Goal: Task Accomplishment & Management: Manage account settings

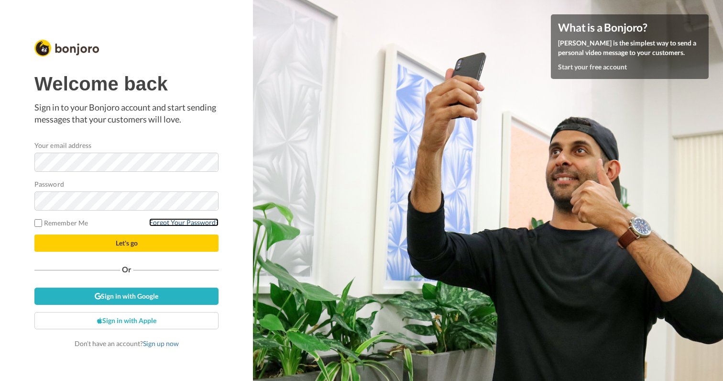
click at [187, 220] on link "Forgot Your Password?" at bounding box center [183, 222] width 69 height 8
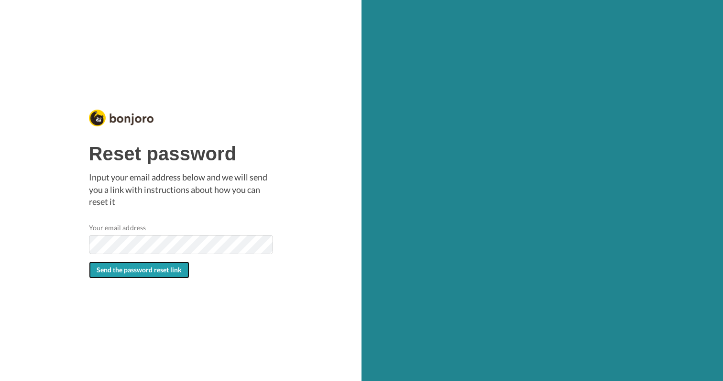
click at [156, 273] on span "Send the password reset link" at bounding box center [139, 269] width 85 height 8
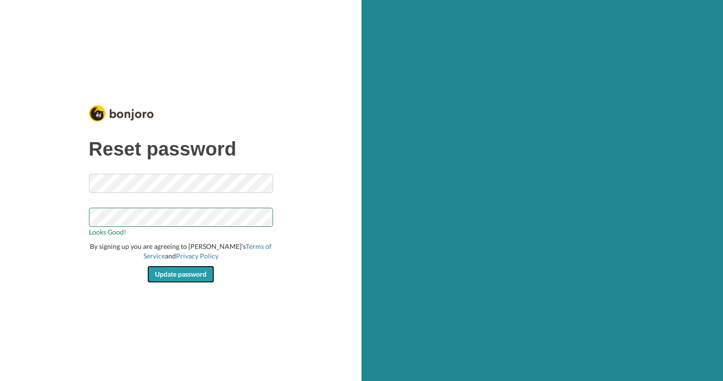
click at [181, 277] on span "Update password" at bounding box center [181, 274] width 52 height 8
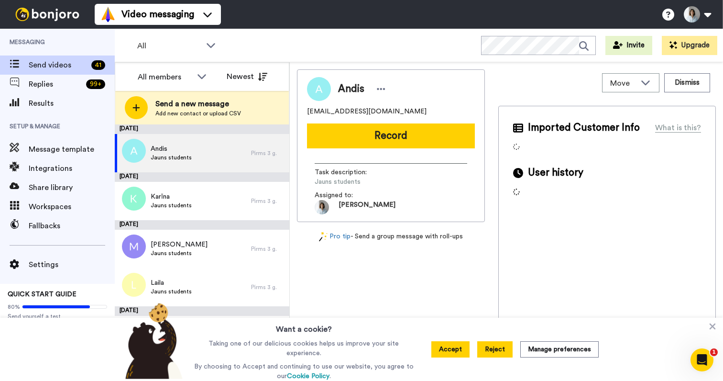
click at [500, 349] on button "Reject" at bounding box center [494, 349] width 35 height 16
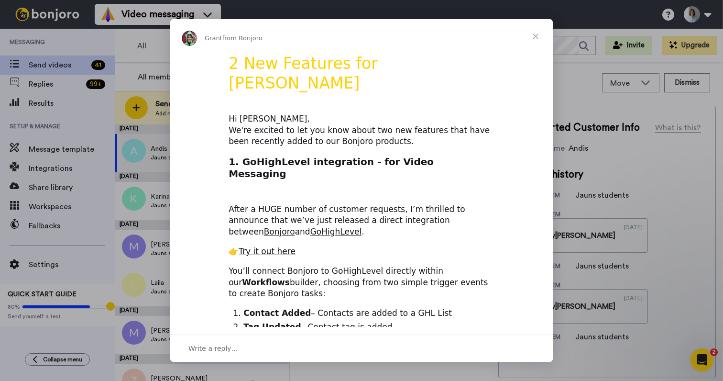
click at [535, 35] on span "Close" at bounding box center [535, 36] width 34 height 34
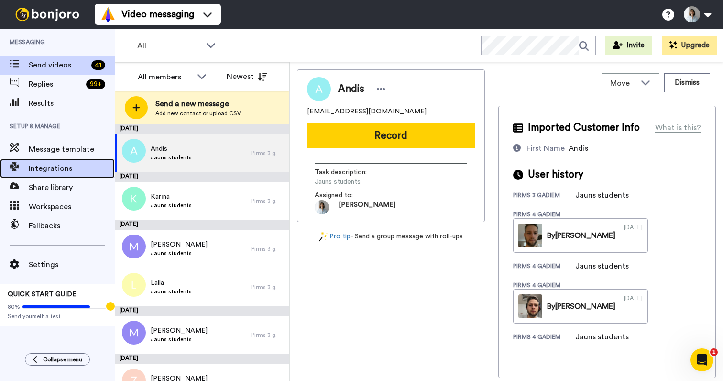
click at [55, 169] on span "Integrations" at bounding box center [72, 168] width 86 height 11
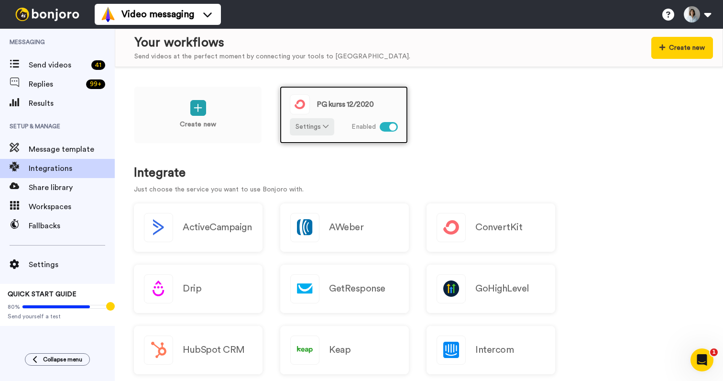
click at [392, 126] on div at bounding box center [392, 126] width 7 height 7
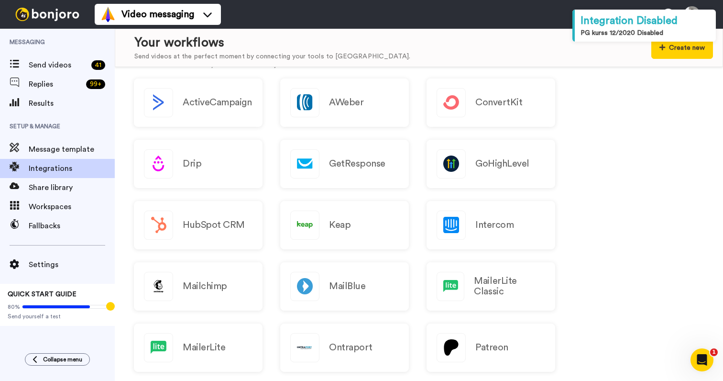
scroll to position [131, 0]
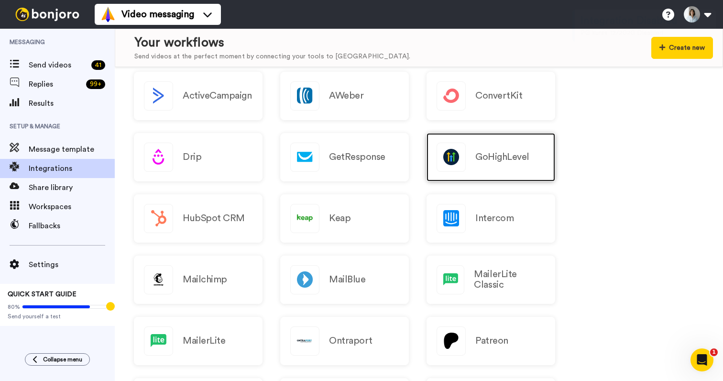
click at [523, 149] on div "GoHighLevel" at bounding box center [490, 157] width 129 height 48
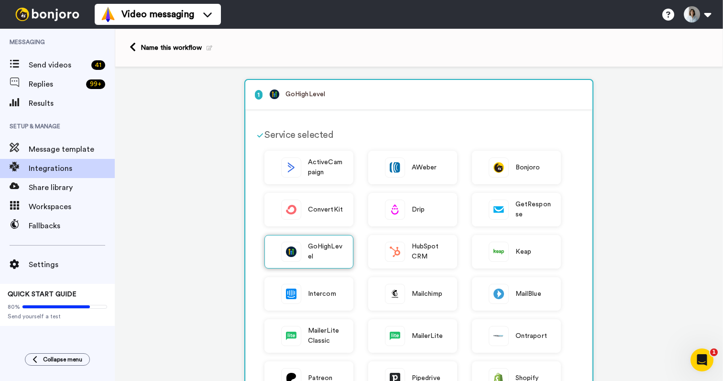
click at [315, 261] on span "GoHighLevel" at bounding box center [325, 251] width 35 height 20
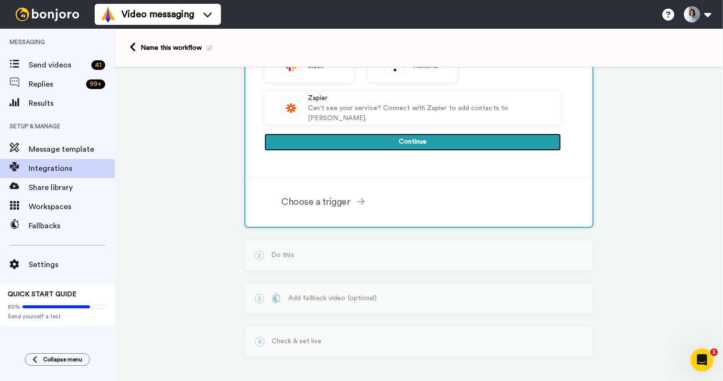
click at [422, 136] on button "Continue" at bounding box center [412, 141] width 296 height 17
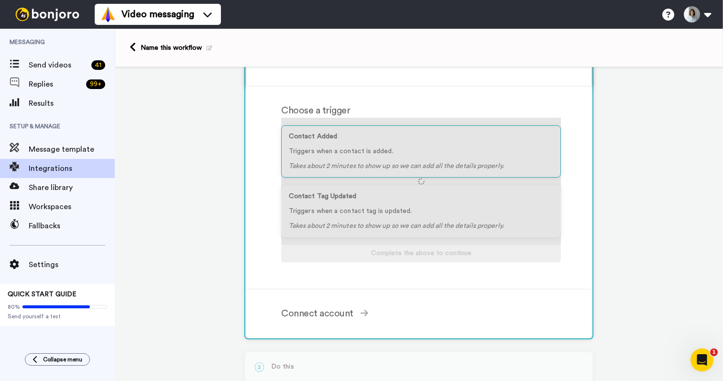
scroll to position [34, 0]
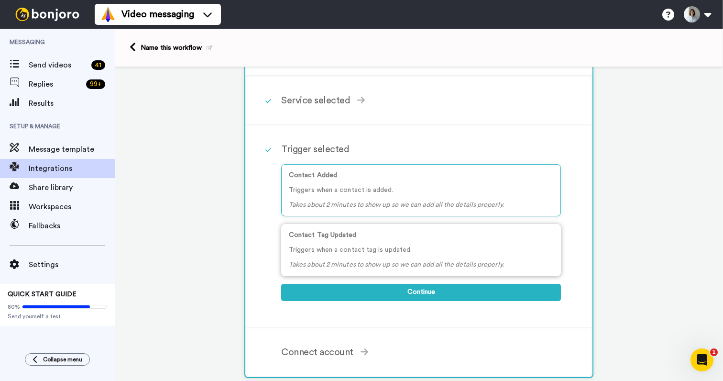
click at [377, 260] on div "Contact Tag Updated Triggers when a contact tag is updated. Takes about 2 minut…" at bounding box center [421, 250] width 280 height 52
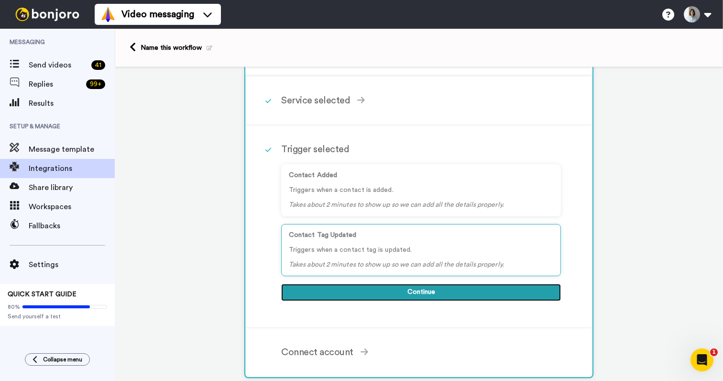
click at [383, 293] on button "Continue" at bounding box center [421, 292] width 280 height 17
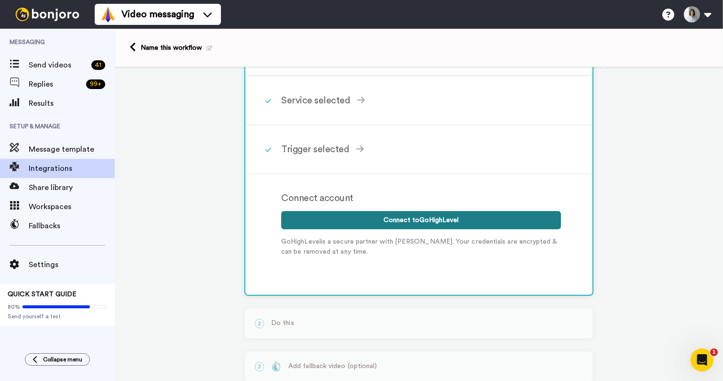
click at [398, 219] on button "Connect to GoHighLevel" at bounding box center [421, 220] width 280 height 18
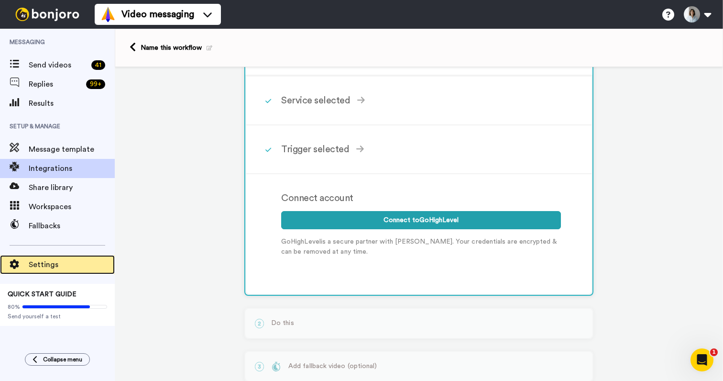
click at [49, 261] on span "Settings" at bounding box center [72, 264] width 86 height 11
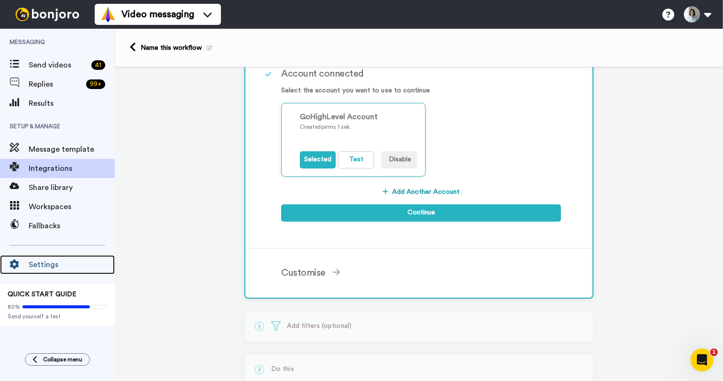
scroll to position [184, 0]
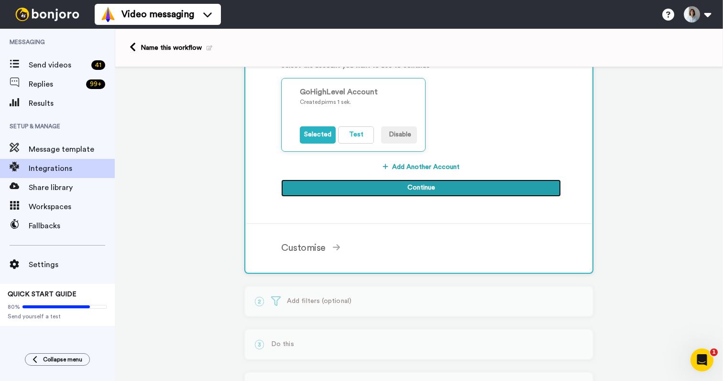
click at [398, 188] on button "Continue" at bounding box center [421, 187] width 280 height 17
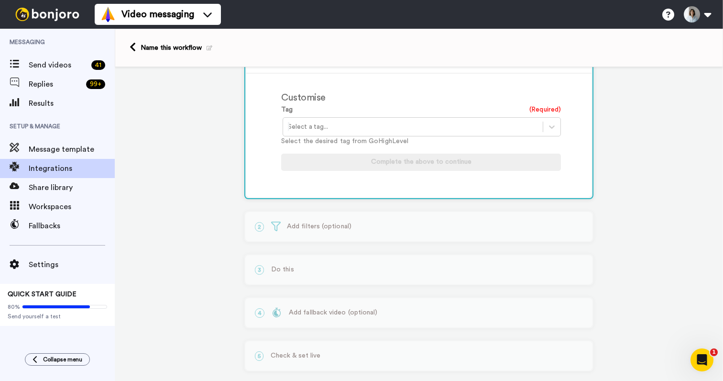
click at [358, 123] on div at bounding box center [413, 126] width 250 height 11
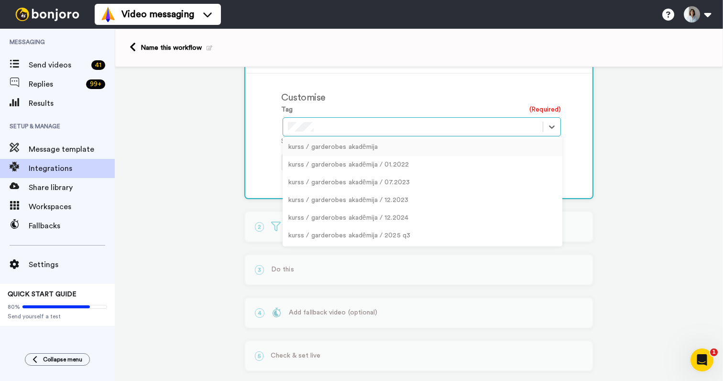
click at [355, 147] on div "kurss / garderobes akadēmija" at bounding box center [423, 147] width 280 height 18
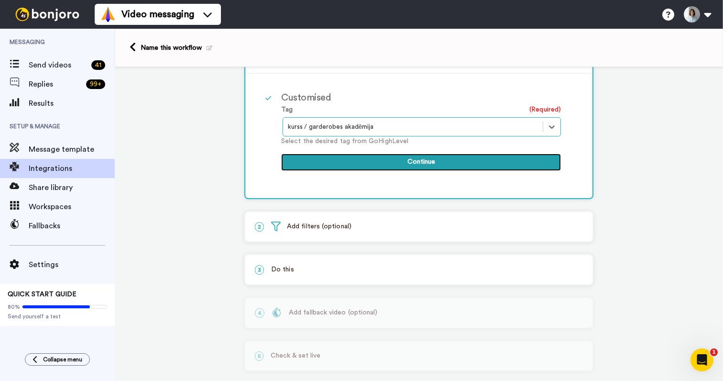
click at [371, 159] on button "Continue" at bounding box center [421, 161] width 280 height 17
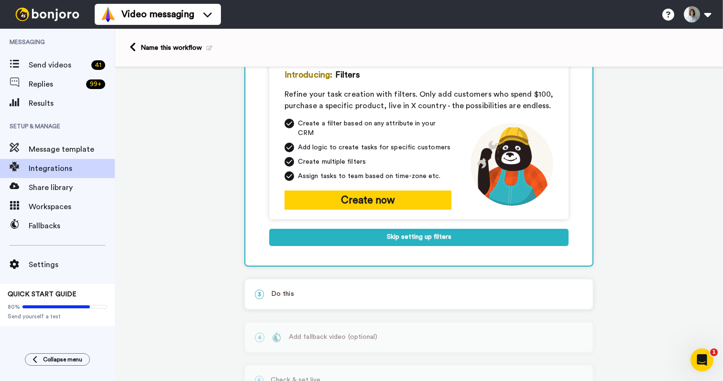
scroll to position [49, 0]
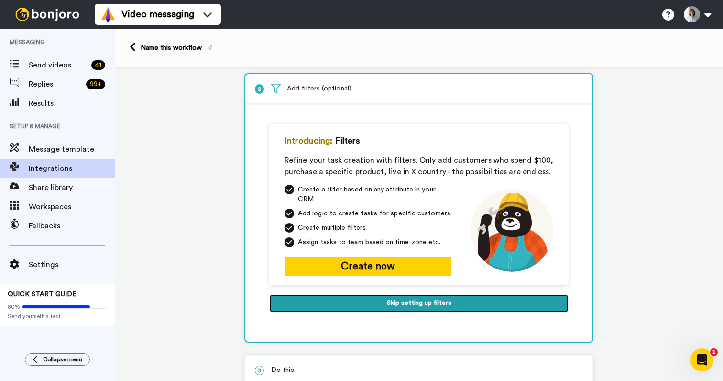
click at [394, 296] on button "Skip setting up filters" at bounding box center [418, 303] width 299 height 17
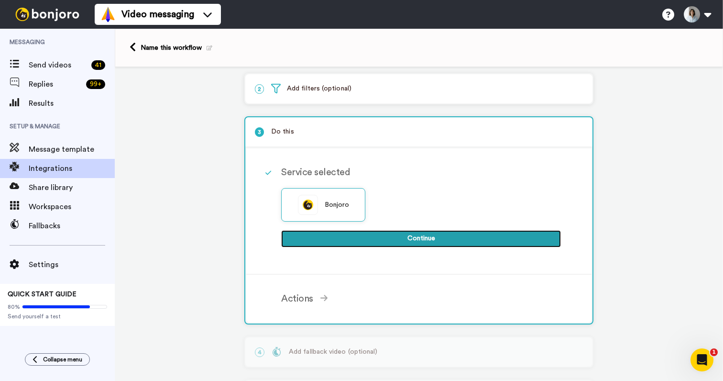
click at [385, 236] on button "Continue" at bounding box center [421, 238] width 280 height 17
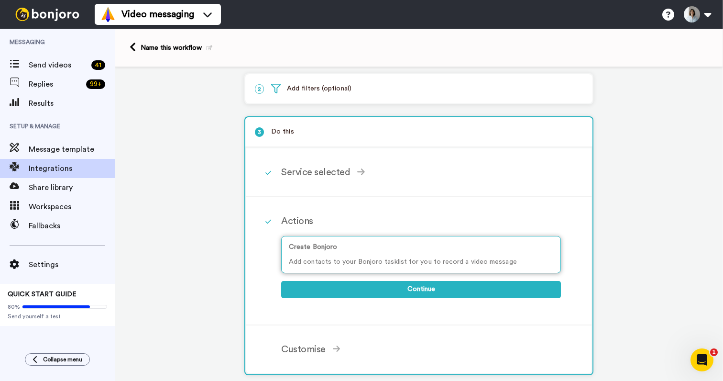
click at [376, 258] on p "Add contacts to your Bonjoro tasklist for you to record a video message" at bounding box center [421, 262] width 264 height 10
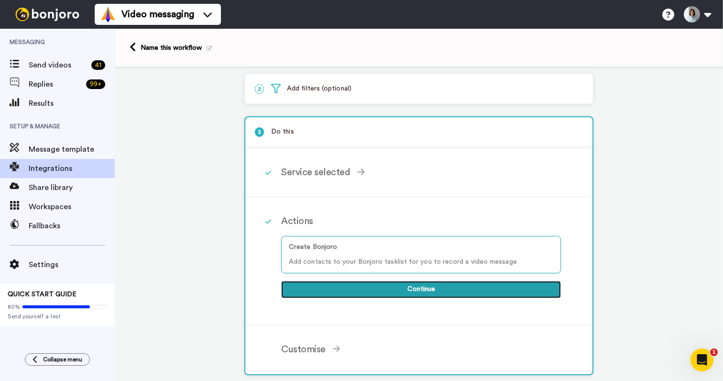
click at [379, 291] on button "Continue" at bounding box center [421, 289] width 280 height 17
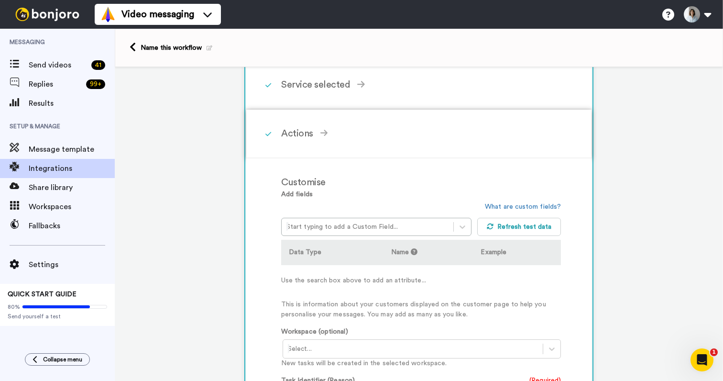
scroll to position [160, 0]
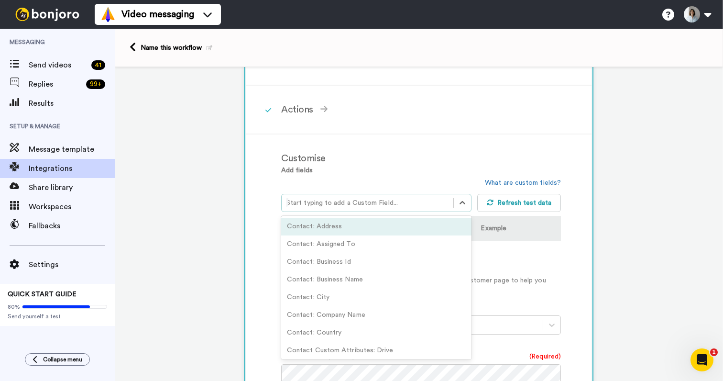
click at [450, 202] on div "Start typing to add a Custom Field..." at bounding box center [368, 202] width 172 height 15
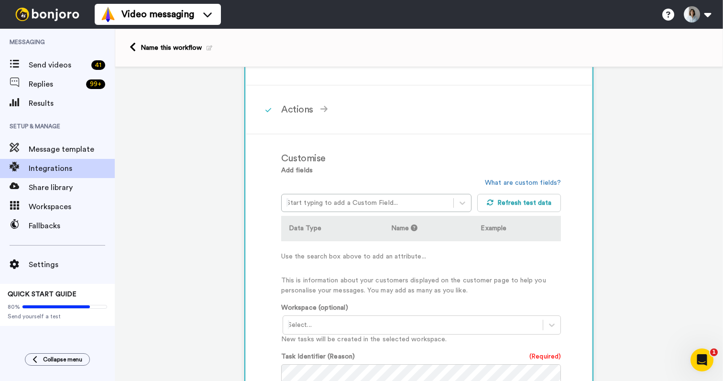
click at [447, 175] on div "Add fields Start typing to add a Custom Field... What are custom fields? Refres…" at bounding box center [421, 230] width 280 height 130
click at [503, 182] on link "What are custom fields?" at bounding box center [523, 182] width 76 height 7
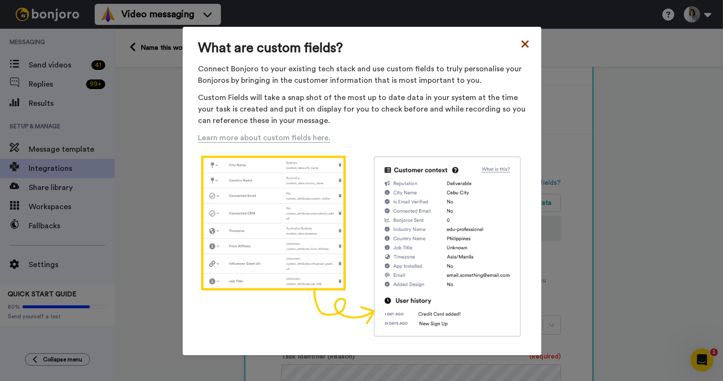
click at [525, 44] on icon at bounding box center [524, 44] width 7 height 7
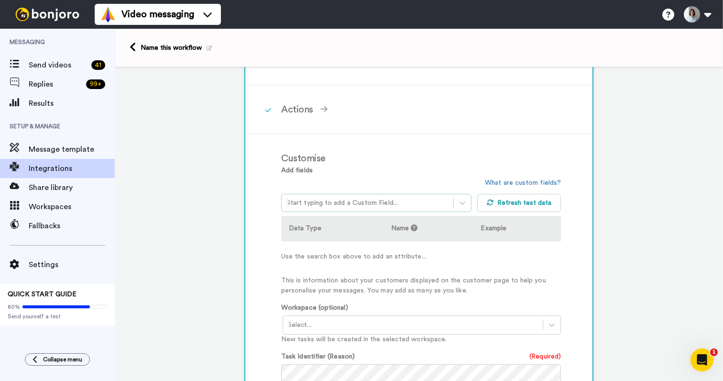
click at [337, 201] on div at bounding box center [367, 202] width 162 height 11
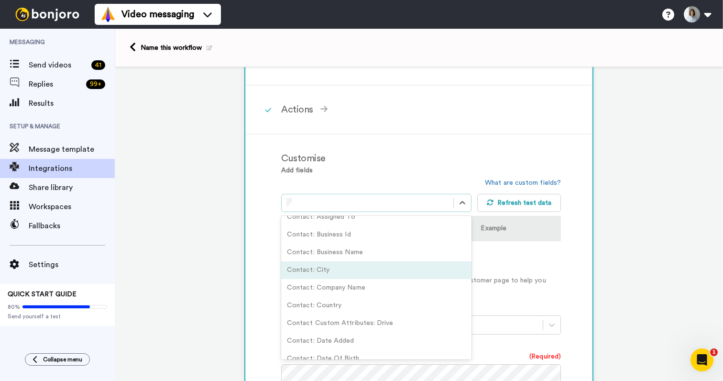
scroll to position [0, 0]
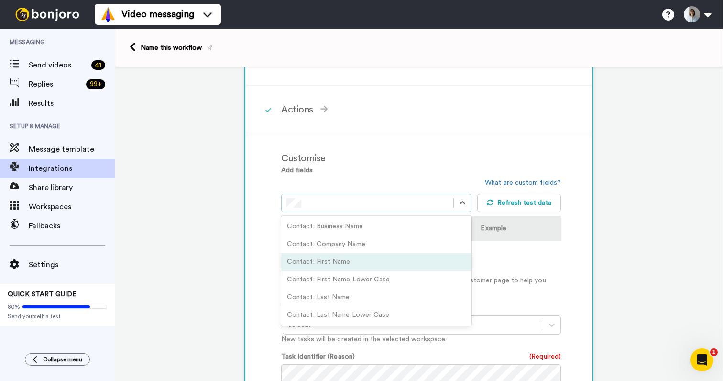
click at [362, 262] on div "Contact: First Name" at bounding box center [376, 262] width 190 height 18
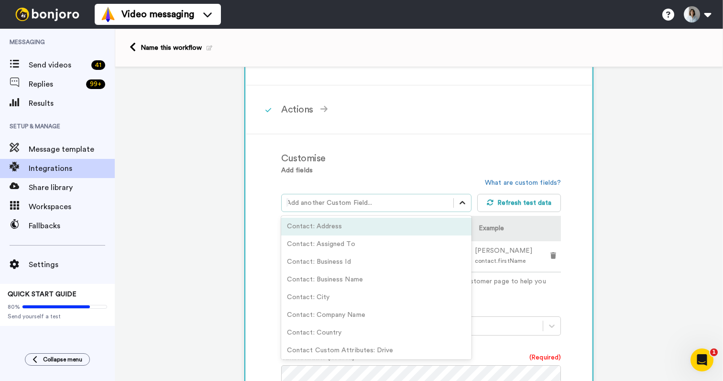
click at [464, 205] on icon at bounding box center [463, 203] width 10 height 10
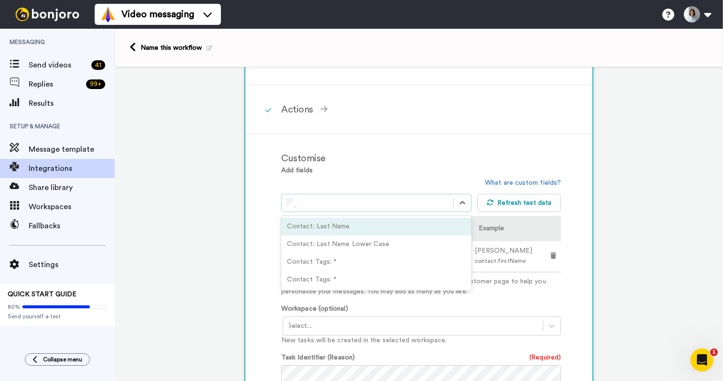
click at [413, 229] on div "Contact: Last Name" at bounding box center [376, 227] width 190 height 18
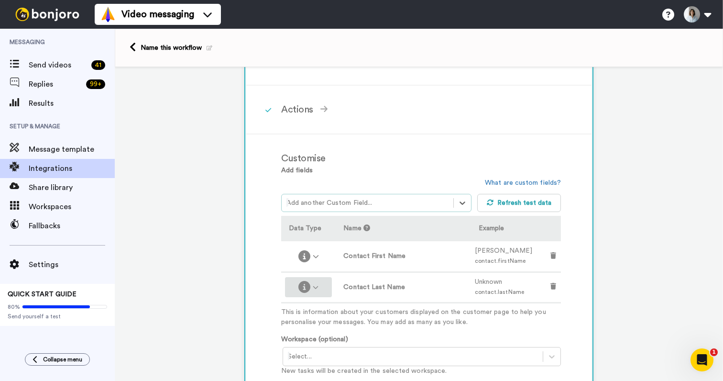
click at [322, 292] on div at bounding box center [308, 287] width 39 height 12
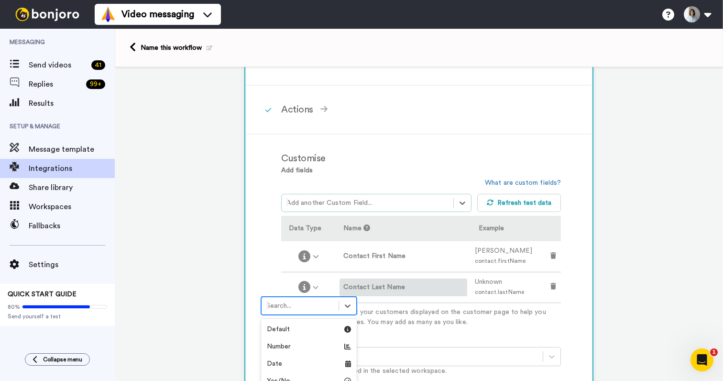
click at [421, 286] on label "Contact Last Name" at bounding box center [403, 287] width 120 height 10
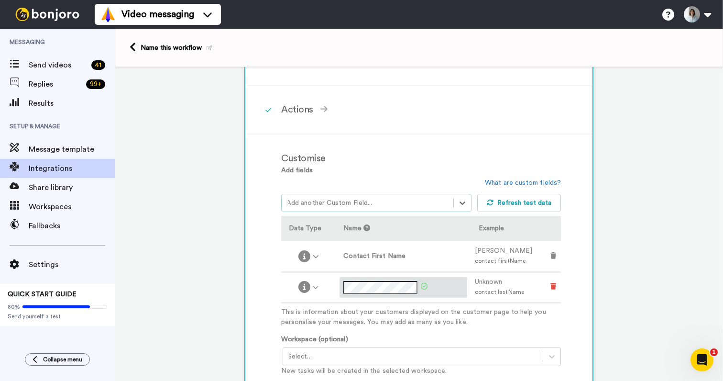
click at [555, 289] on icon at bounding box center [553, 286] width 6 height 7
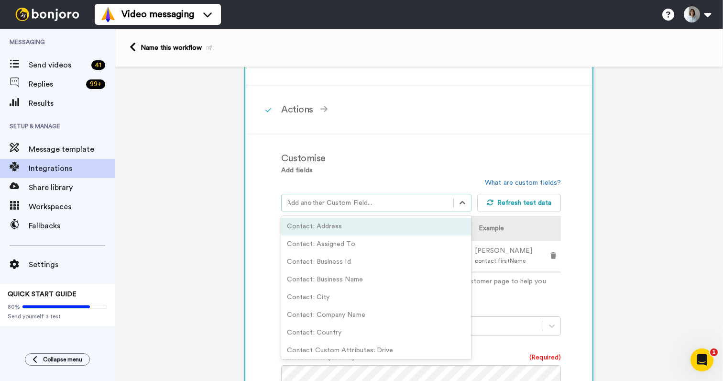
click at [386, 206] on div at bounding box center [367, 202] width 162 height 11
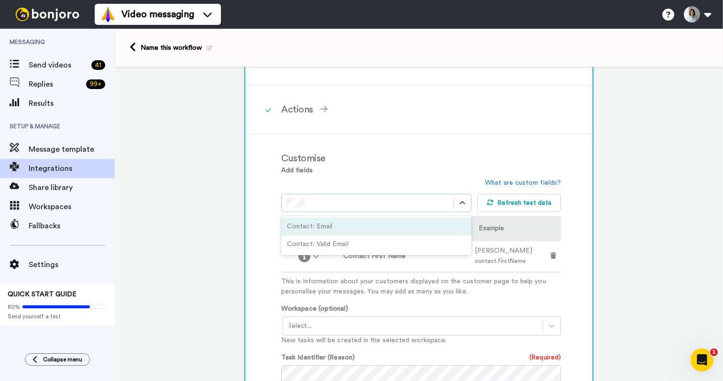
click at [362, 228] on div "Contact: Email" at bounding box center [376, 227] width 190 height 18
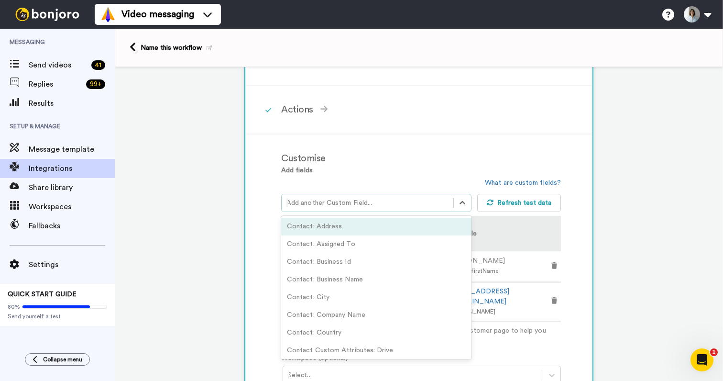
click at [361, 210] on div "Add another Custom Field..." at bounding box center [368, 202] width 172 height 15
click at [423, 177] on div "Add fields option Contact: Email, selected. option Contact: Address focused, 1 …" at bounding box center [421, 255] width 280 height 180
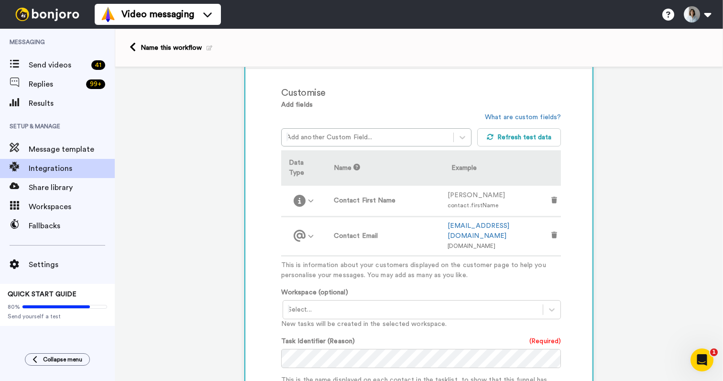
scroll to position [240, 0]
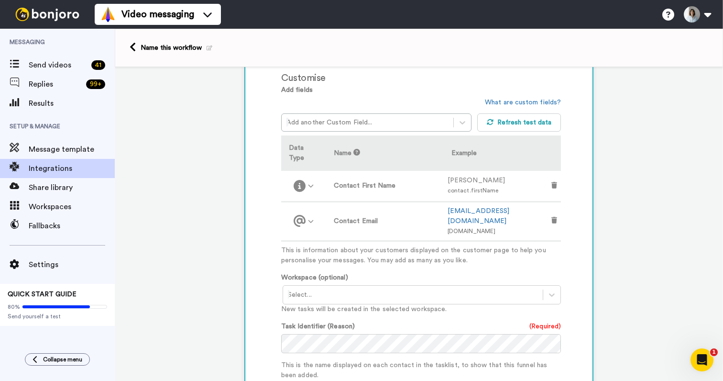
click at [516, 287] on div "Select..." at bounding box center [413, 294] width 260 height 15
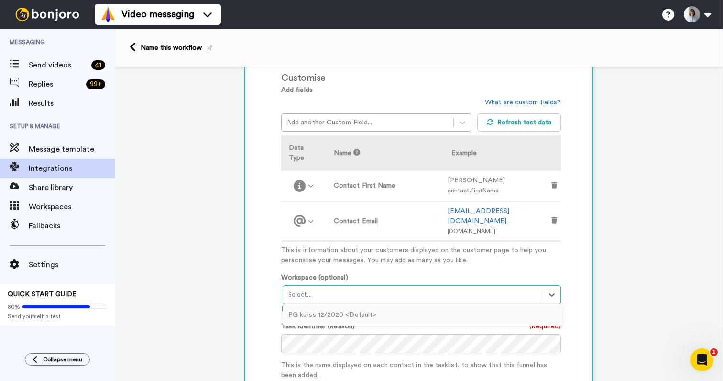
click at [501, 306] on div "PG kurss 12/2020 <Default>" at bounding box center [423, 315] width 280 height 18
click at [579, 248] on div "Customise Add fields Add another Custom Field... What are custom fields? Refres…" at bounding box center [431, 303] width 301 height 479
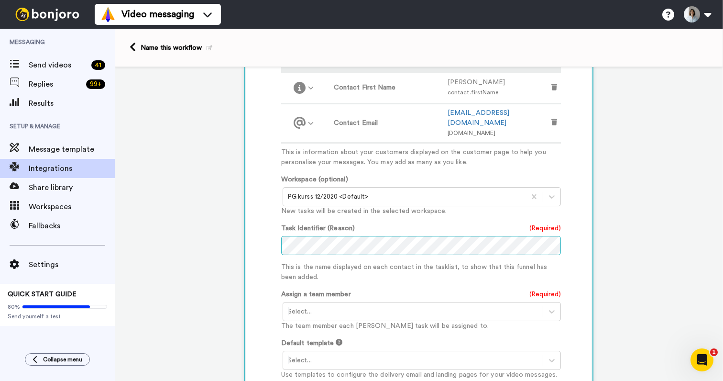
scroll to position [363, 0]
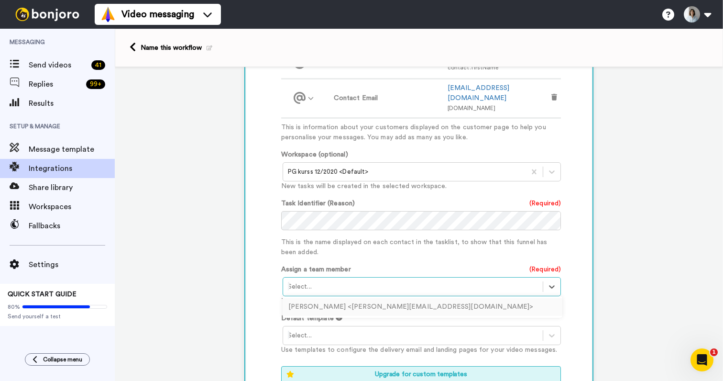
click at [510, 281] on div at bounding box center [413, 286] width 250 height 11
click at [487, 298] on div "Laura Arnicane <laura@patiesagarderobe.lv>" at bounding box center [423, 307] width 280 height 18
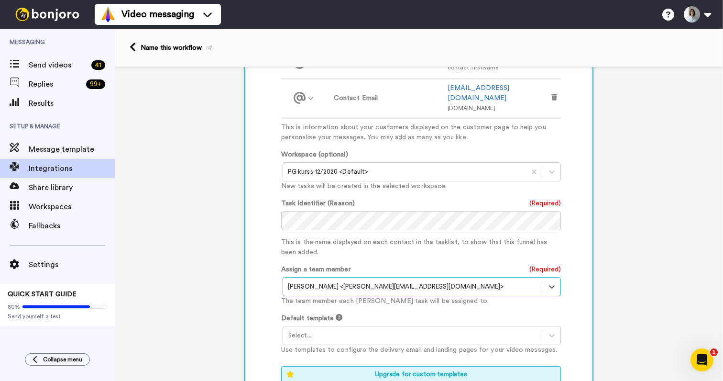
click at [573, 256] on div "Customised Add fields Add another Custom Field... What are custom fields? Refre…" at bounding box center [431, 180] width 301 height 479
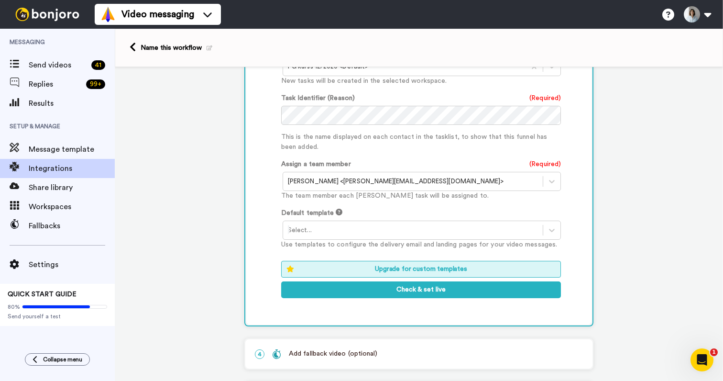
scroll to position [502, 0]
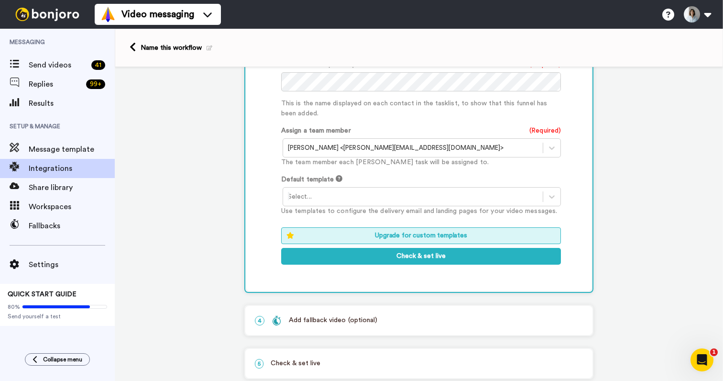
click at [490, 191] on div at bounding box center [413, 196] width 250 height 11
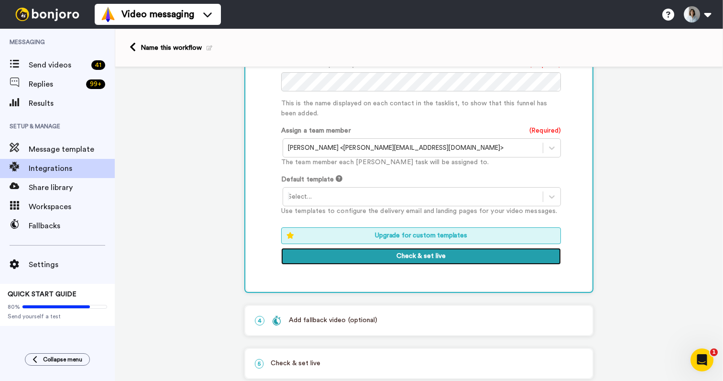
click at [465, 248] on button "Check & set live" at bounding box center [421, 256] width 280 height 17
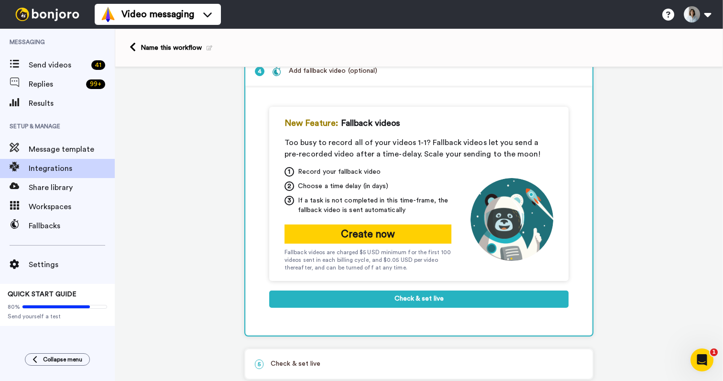
scroll to position [133, 0]
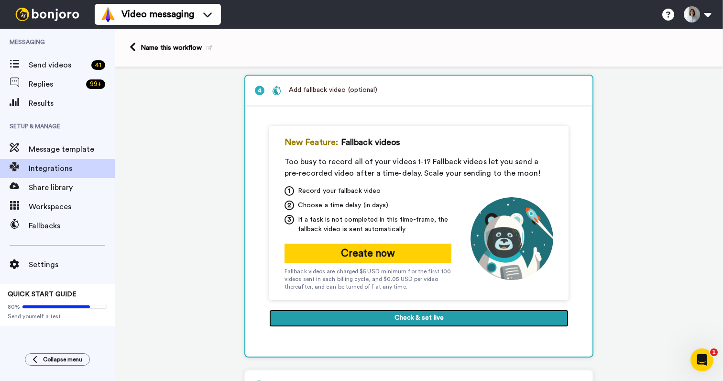
click at [426, 322] on button "Check & set live" at bounding box center [418, 317] width 299 height 17
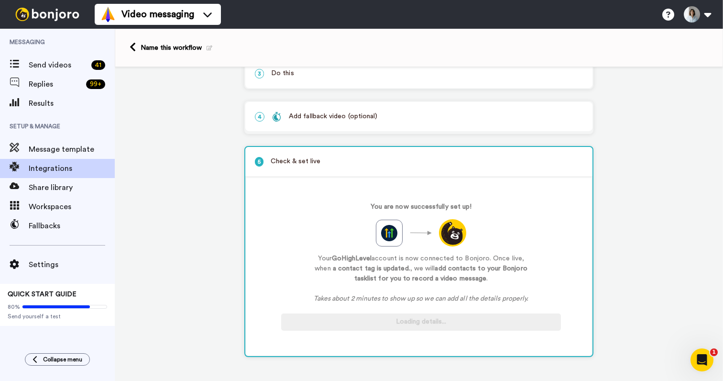
scroll to position [109, 0]
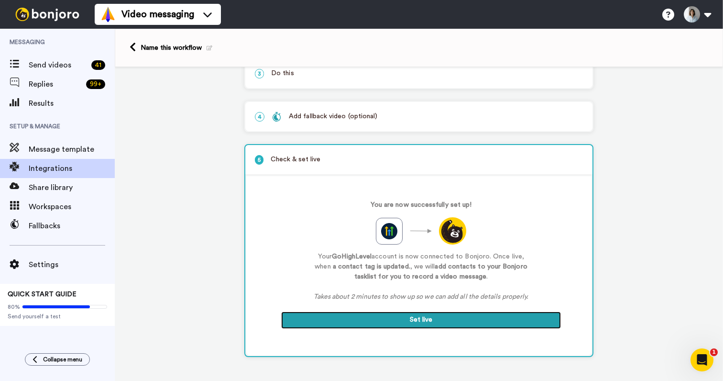
click at [426, 322] on button "Set live" at bounding box center [421, 319] width 280 height 17
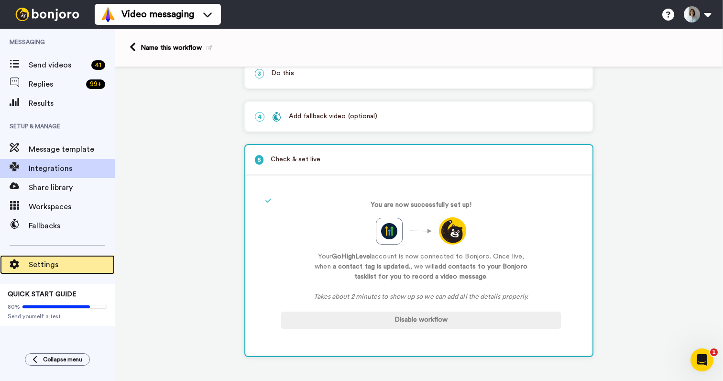
click at [55, 262] on span "Settings" at bounding box center [72, 264] width 86 height 11
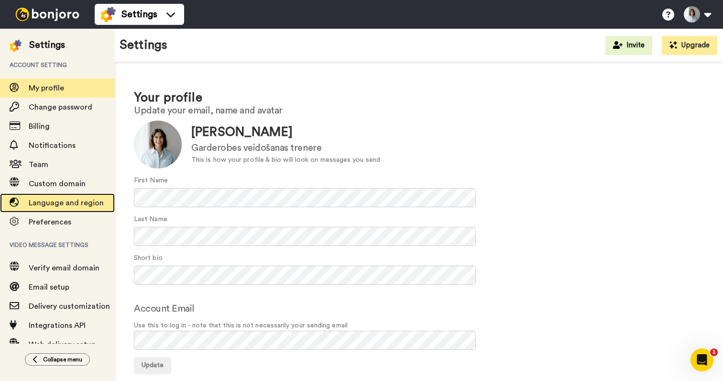
click at [103, 196] on div "Language and region" at bounding box center [57, 202] width 115 height 19
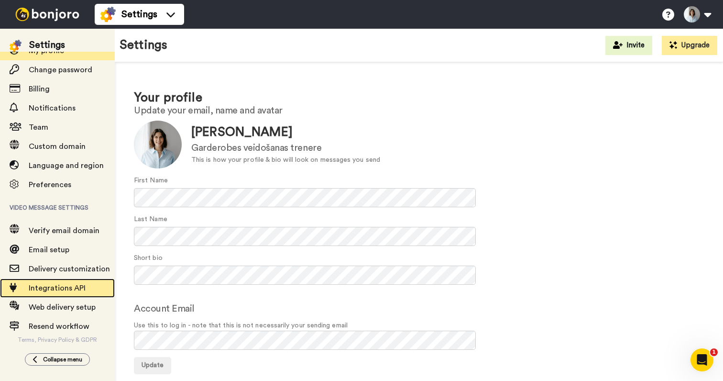
click at [87, 289] on span "Integrations API" at bounding box center [72, 287] width 86 height 11
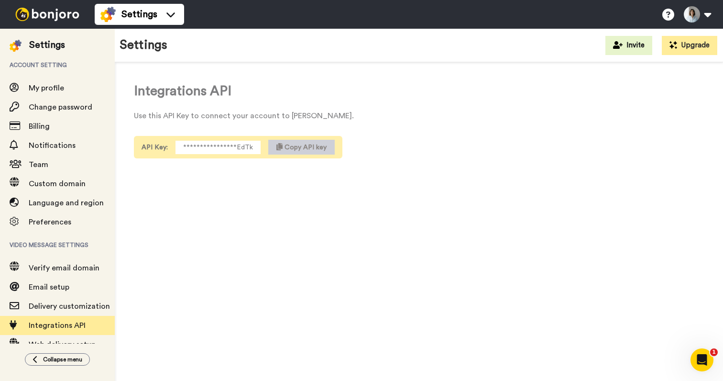
click at [295, 145] on span "Copy API key" at bounding box center [305, 147] width 42 height 7
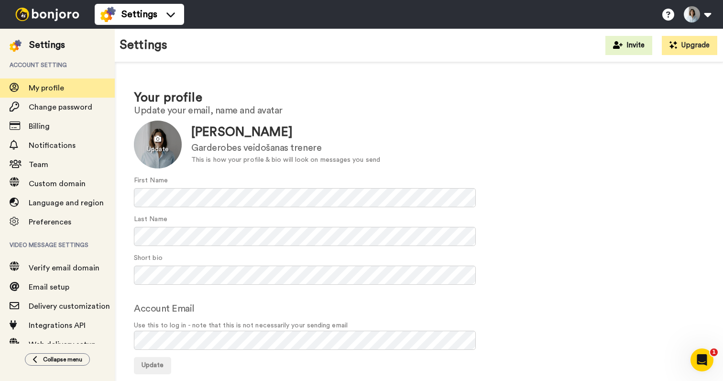
click at [159, 144] on div at bounding box center [158, 144] width 48 height 48
click at [161, 144] on div at bounding box center [158, 144] width 48 height 48
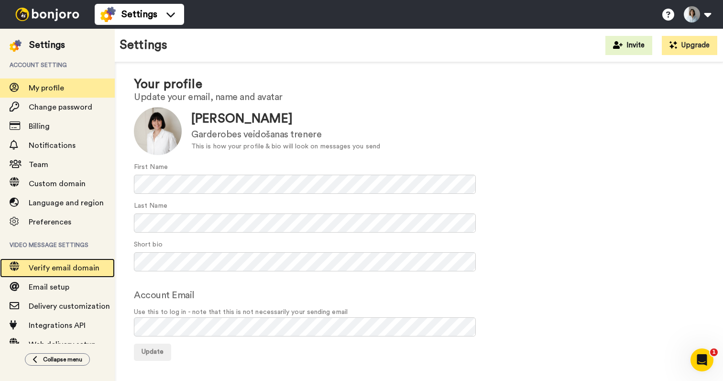
click at [76, 269] on span "Verify email domain" at bounding box center [64, 268] width 71 height 8
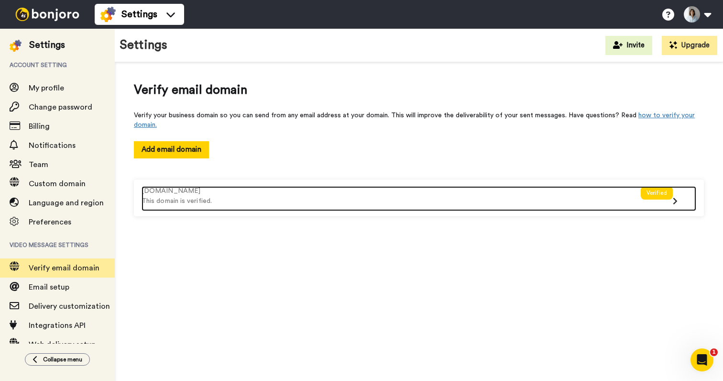
click at [192, 192] on div "[DOMAIN_NAME]" at bounding box center [391, 191] width 499 height 10
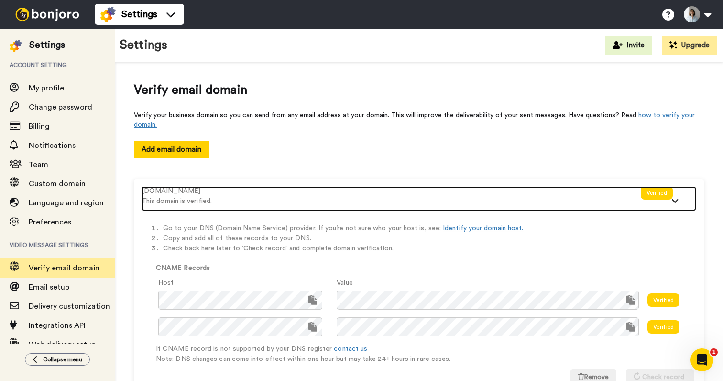
click at [191, 192] on div "patiesagarderobe.lv" at bounding box center [391, 191] width 499 height 10
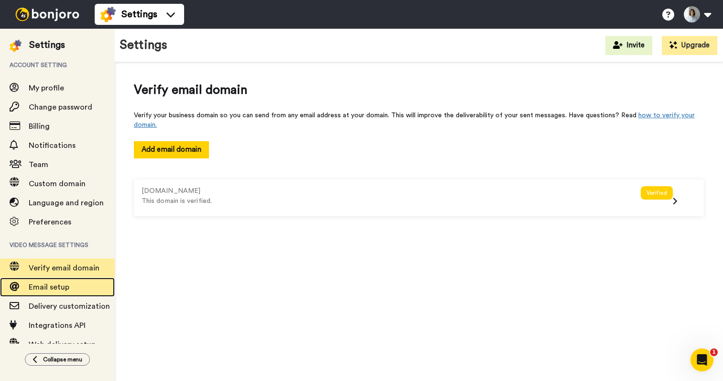
click at [63, 292] on span "Email setup" at bounding box center [72, 286] width 86 height 11
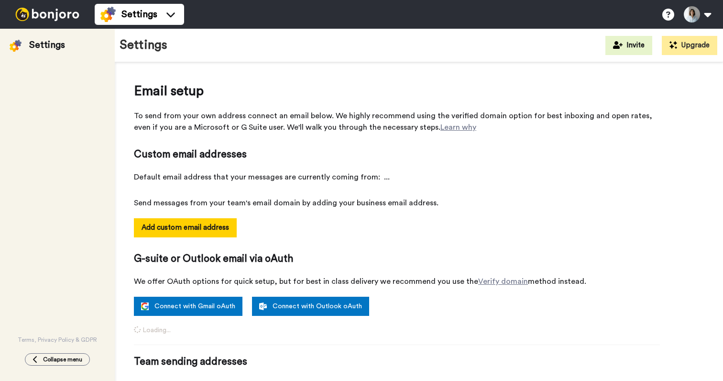
select select "74550"
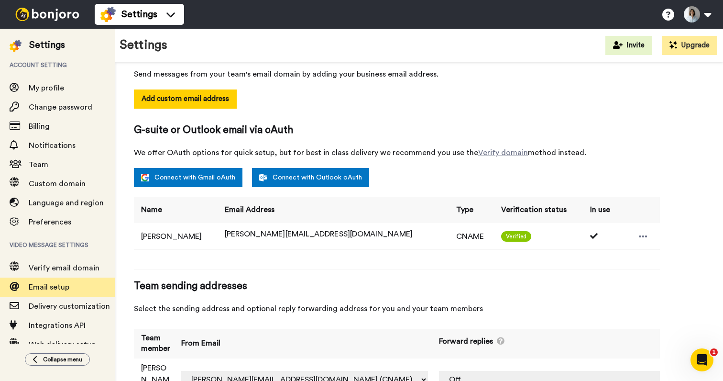
scroll to position [153, 0]
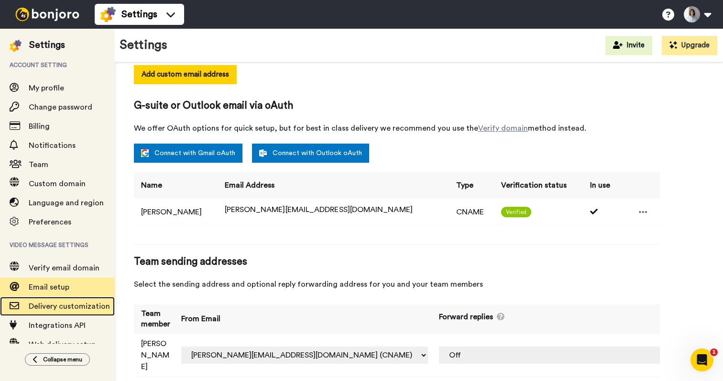
click at [78, 313] on div "Delivery customization" at bounding box center [57, 305] width 115 height 19
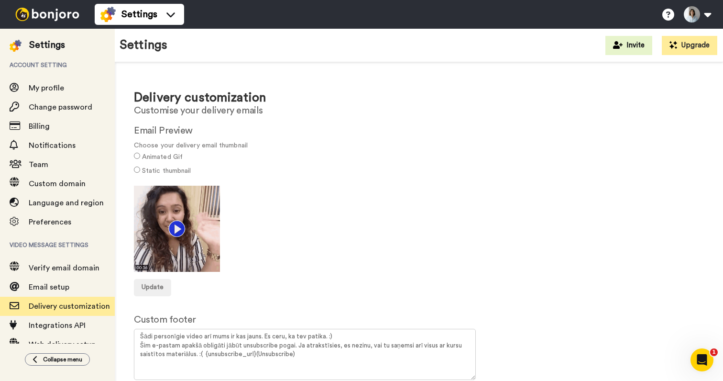
scroll to position [48, 0]
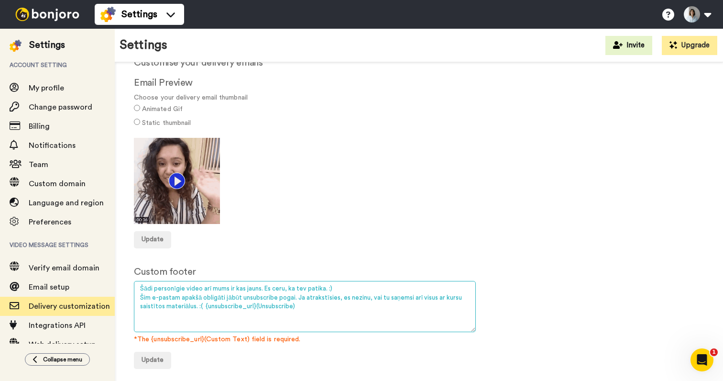
click at [339, 286] on textarea "Šādi personīgie video arī mums ir kas jauns. Es ceru, ka tev patika. :) Šim e-p…" at bounding box center [305, 306] width 342 height 51
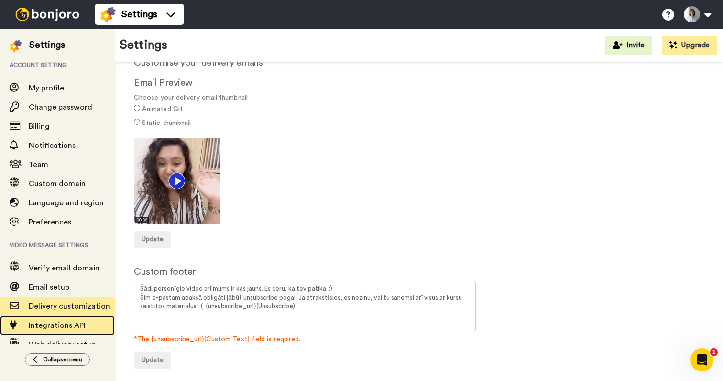
click at [59, 331] on span "Integrations API" at bounding box center [72, 324] width 86 height 11
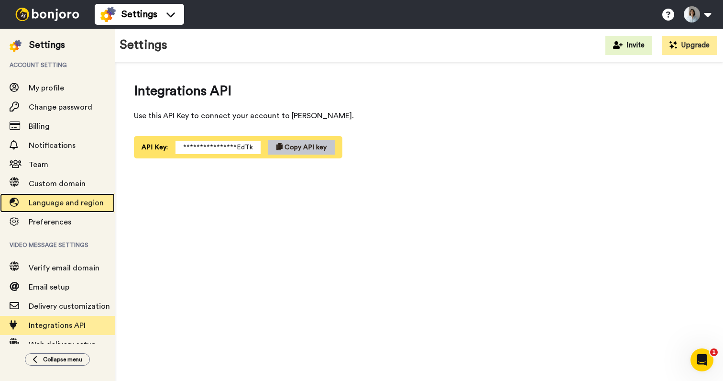
click at [65, 206] on span "Language and region" at bounding box center [66, 203] width 75 height 8
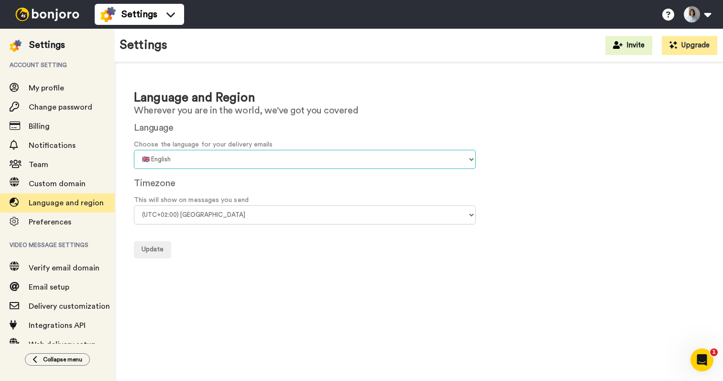
click at [183, 159] on select "🇨🇳 Chinese 🇨🇿 Czech 🇩🇰 Danish 🇳🇱 Dutch 🇬🇧 English 🇫🇮 Finnish 🇫🇷 French 🇩🇪 Germa…" at bounding box center [305, 159] width 342 height 19
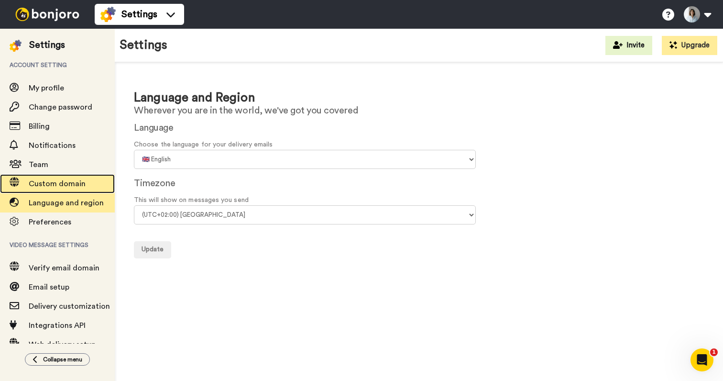
click at [56, 189] on span "Custom domain" at bounding box center [72, 183] width 86 height 11
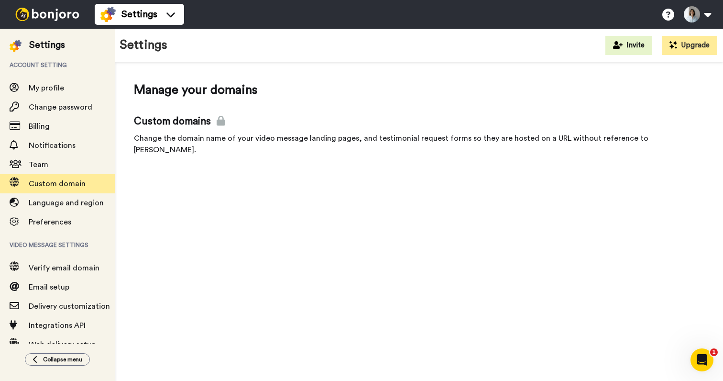
click at [220, 123] on icon at bounding box center [221, 121] width 9 height 10
click at [63, 124] on span "Billing" at bounding box center [72, 125] width 86 height 11
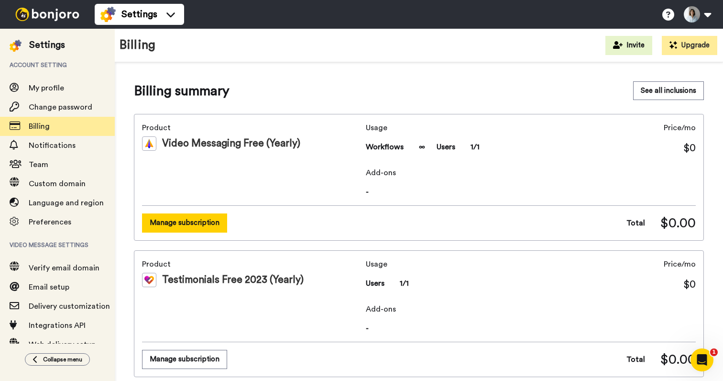
click at [208, 225] on button "Manage subscription" at bounding box center [184, 222] width 85 height 19
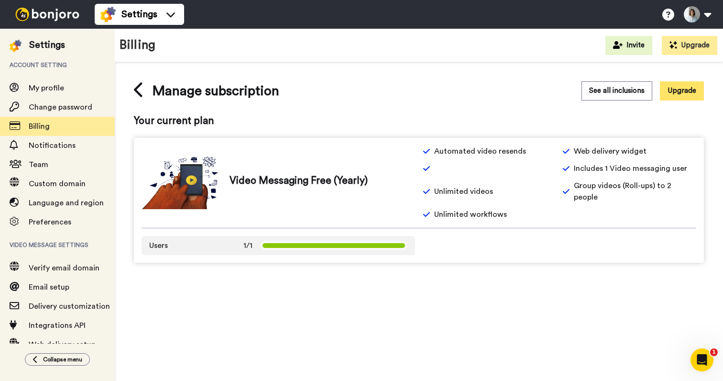
click at [670, 90] on button "Upgrade" at bounding box center [682, 90] width 44 height 19
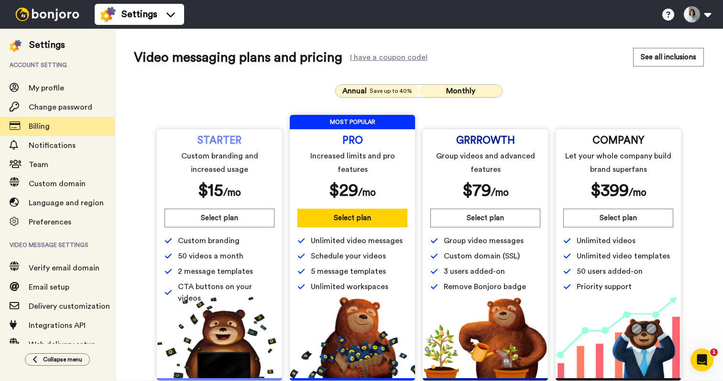
click at [469, 93] on span "Monthly" at bounding box center [460, 91] width 29 height 8
